Goal: Navigation & Orientation: Find specific page/section

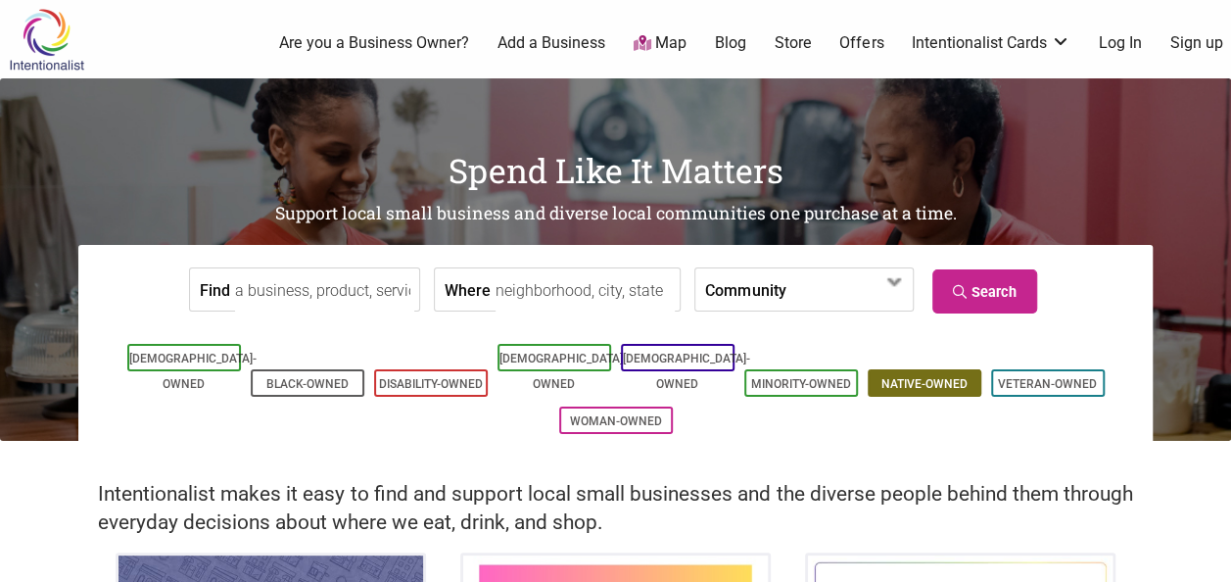
click at [902, 377] on link "Native-Owned" at bounding box center [924, 384] width 86 height 14
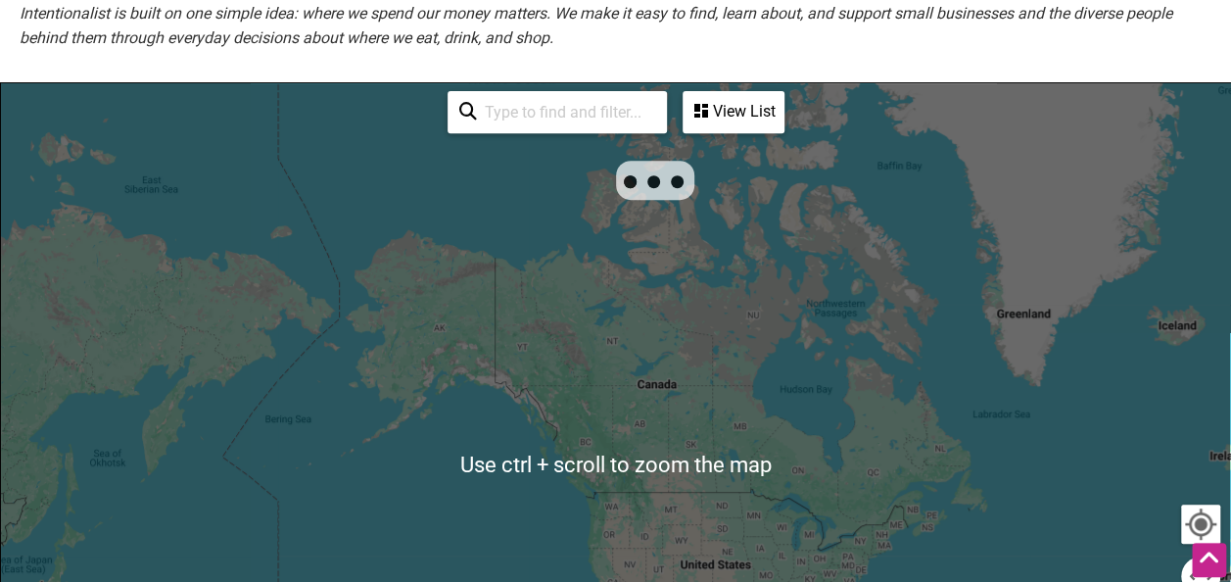
scroll to position [631, 0]
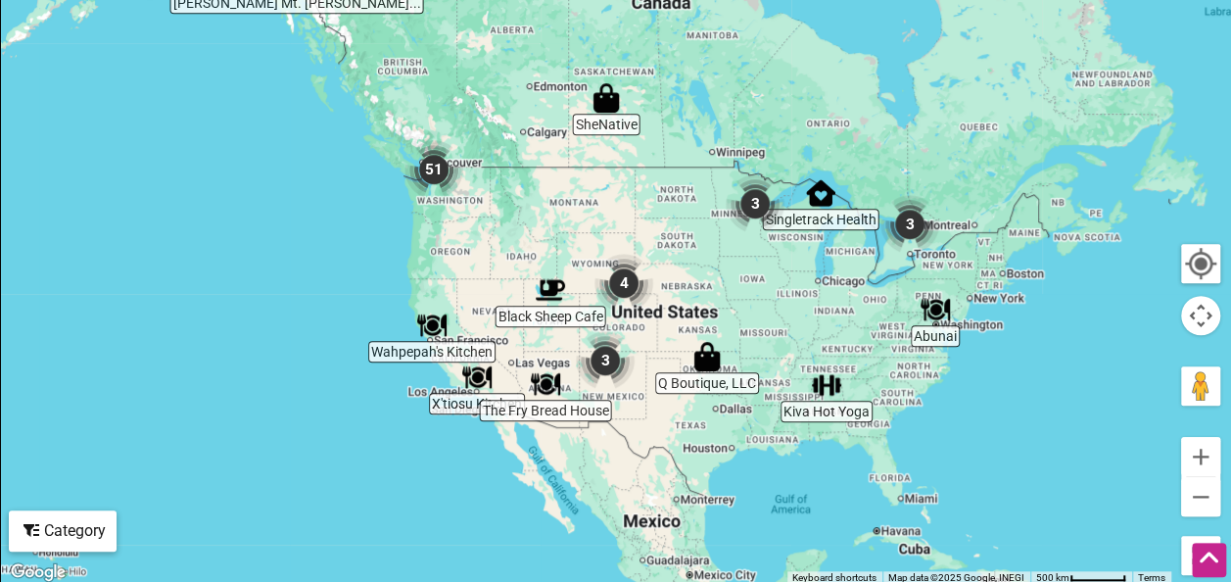
click at [932, 314] on img "Abunai" at bounding box center [935, 309] width 29 height 29
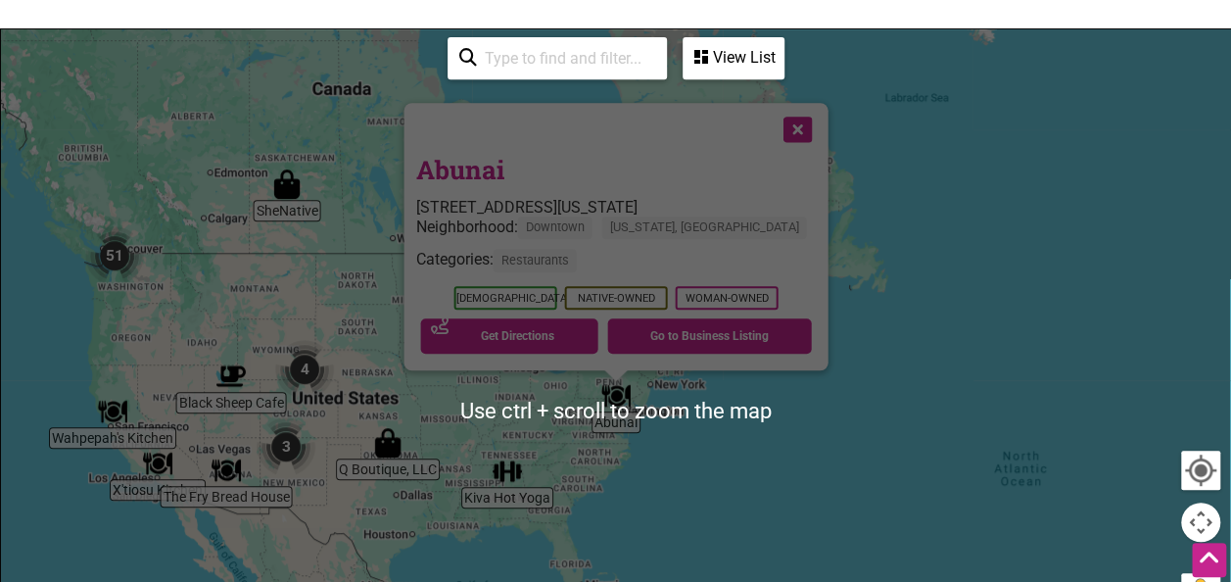
scroll to position [422, 0]
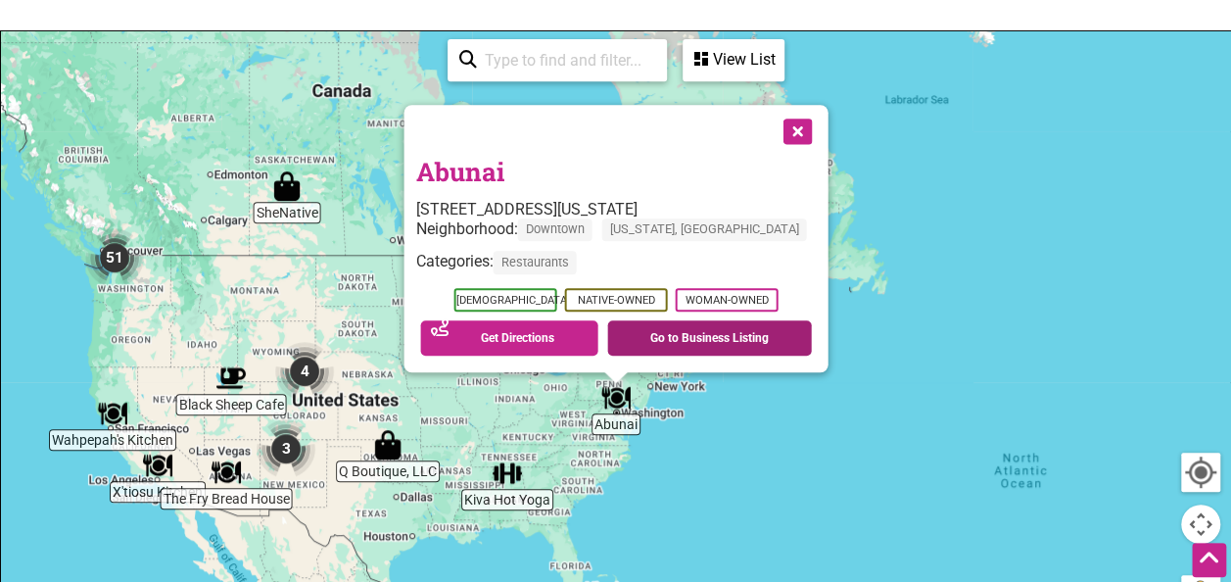
click at [644, 329] on link "Go to Business Listing" at bounding box center [709, 337] width 205 height 35
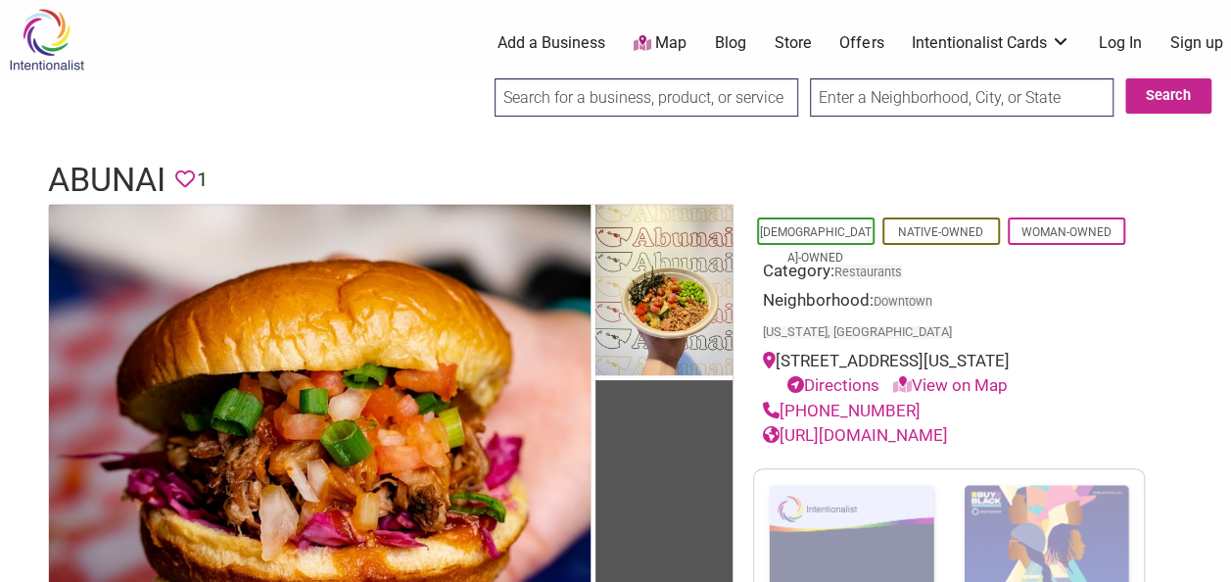
click at [883, 425] on link "[URL][DOMAIN_NAME]" at bounding box center [855, 435] width 185 height 20
